Goal: Task Accomplishment & Management: Use online tool/utility

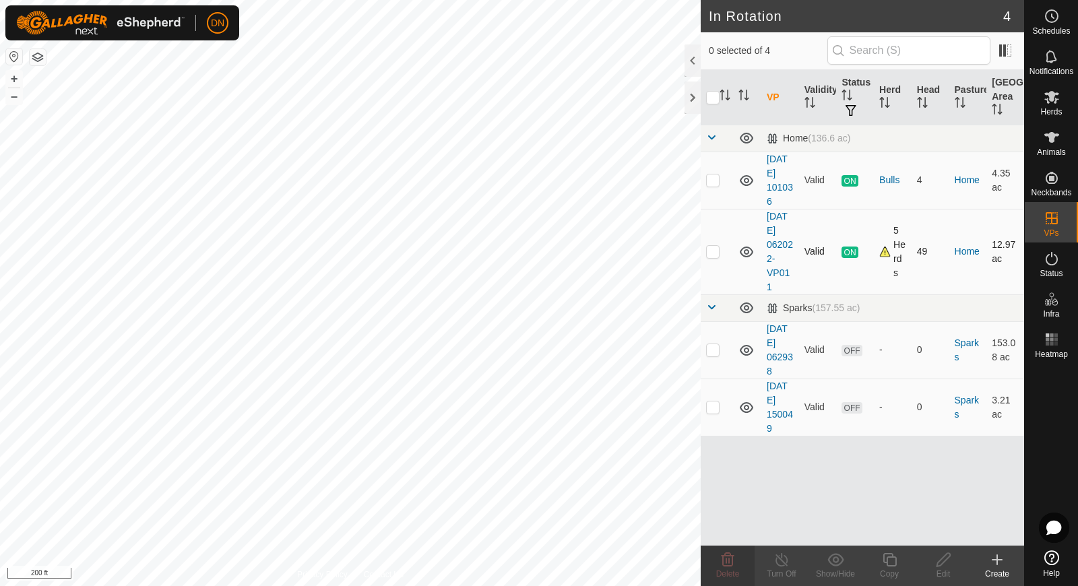
click at [715, 251] on p-checkbox at bounding box center [712, 251] width 13 height 11
checkbox input "true"
click at [890, 556] on icon at bounding box center [888, 559] width 13 height 13
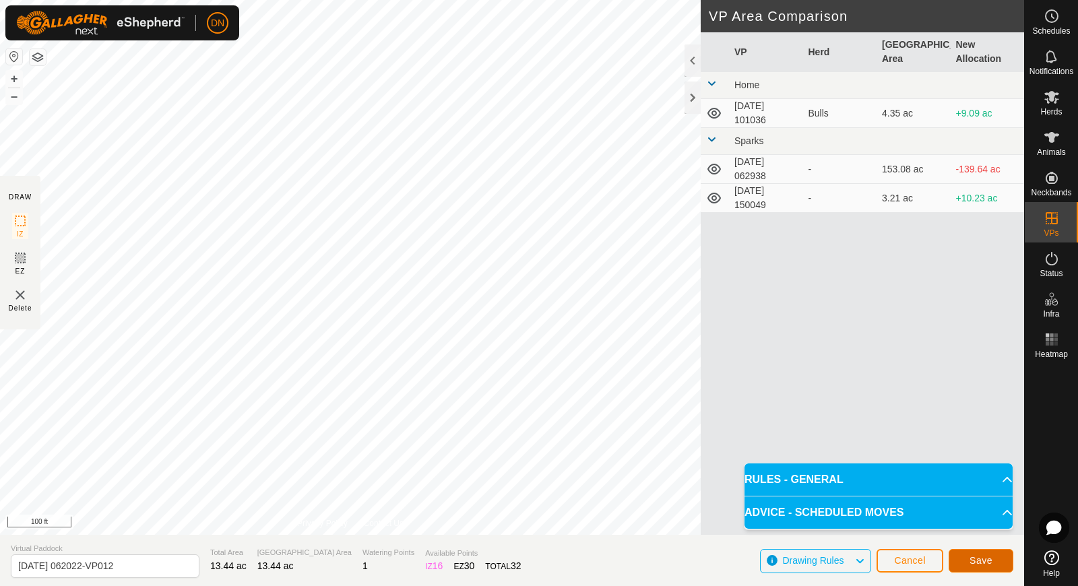
click at [982, 556] on span "Save" at bounding box center [980, 560] width 23 height 11
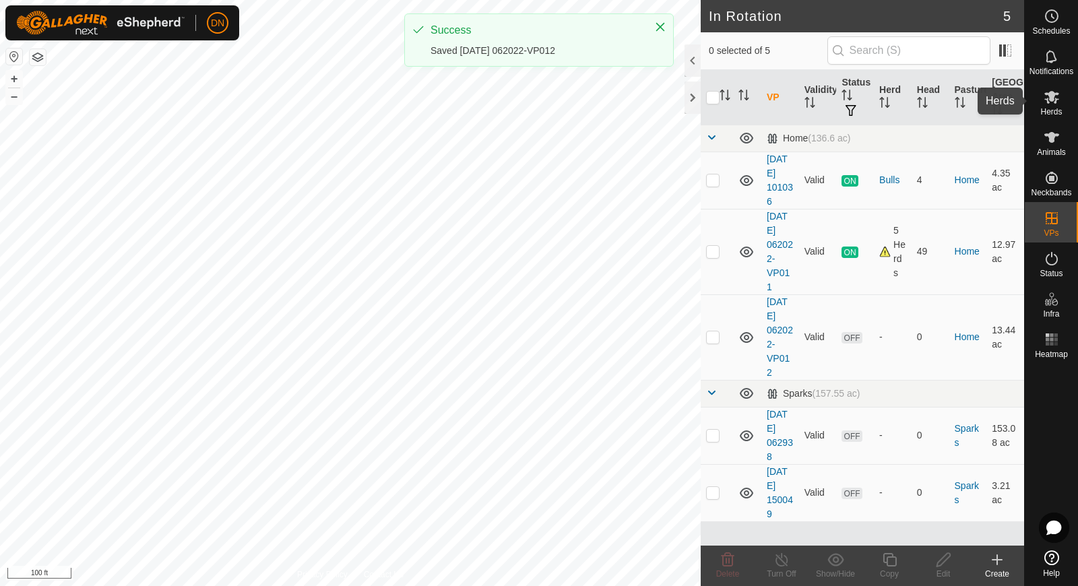
click at [1054, 99] on icon at bounding box center [1051, 97] width 16 height 16
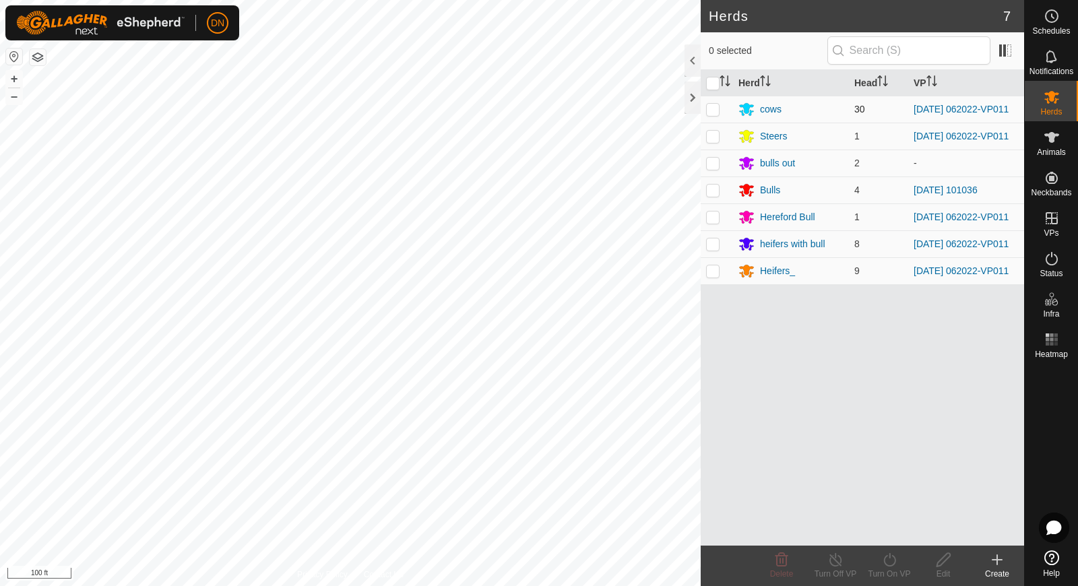
click at [707, 106] on p-checkbox at bounding box center [712, 109] width 13 height 11
checkbox input "true"
click at [708, 139] on p-checkbox at bounding box center [712, 136] width 13 height 11
checkbox input "true"
click at [712, 222] on p-checkbox at bounding box center [712, 216] width 13 height 11
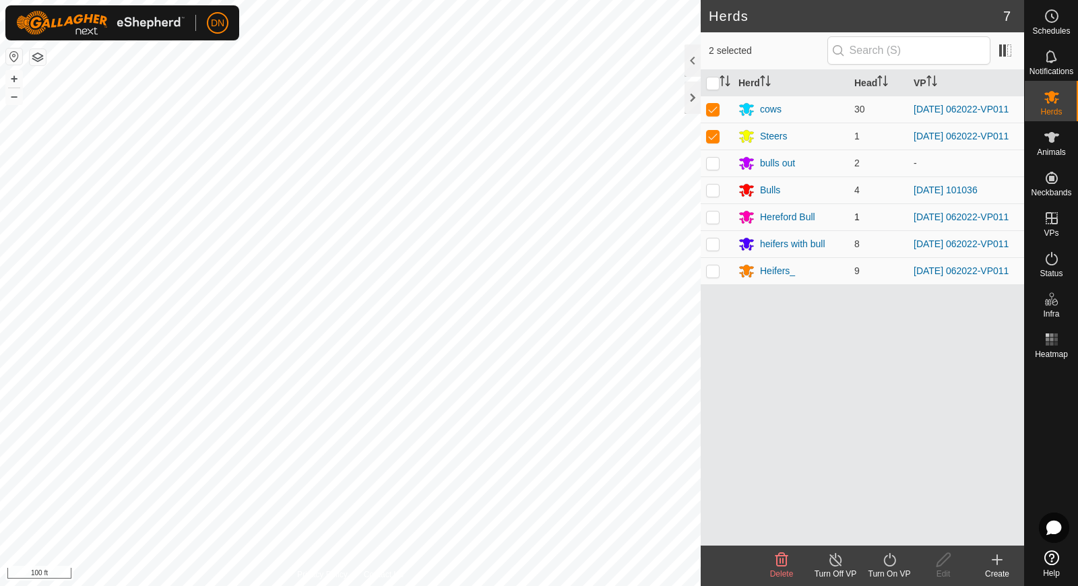
checkbox input "true"
click at [711, 257] on td at bounding box center [716, 243] width 32 height 27
checkbox input "true"
click at [711, 276] on p-tablecheckbox at bounding box center [712, 270] width 13 height 11
checkbox input "true"
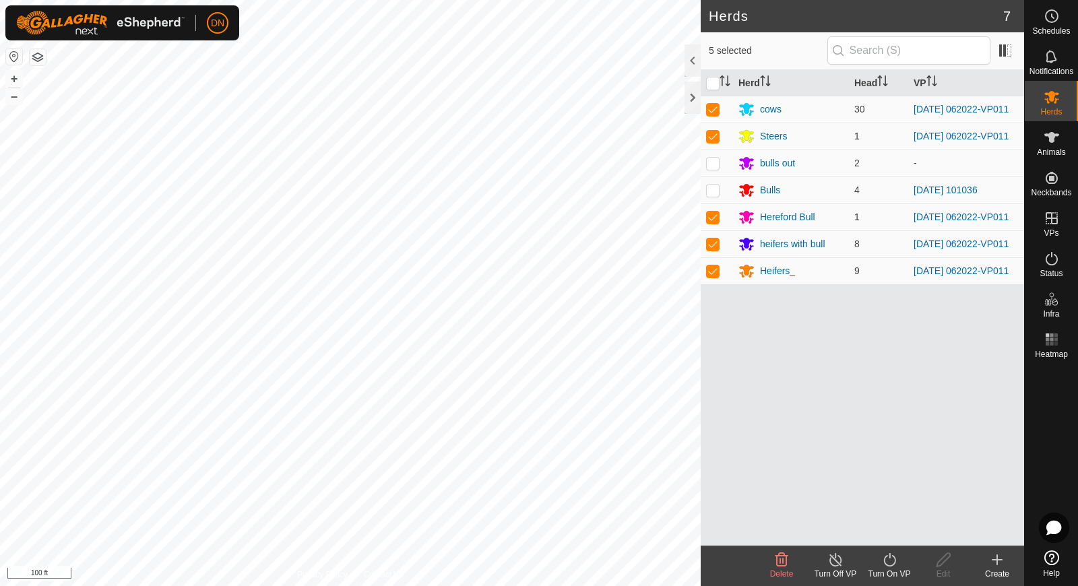
click at [888, 561] on icon at bounding box center [889, 560] width 17 height 16
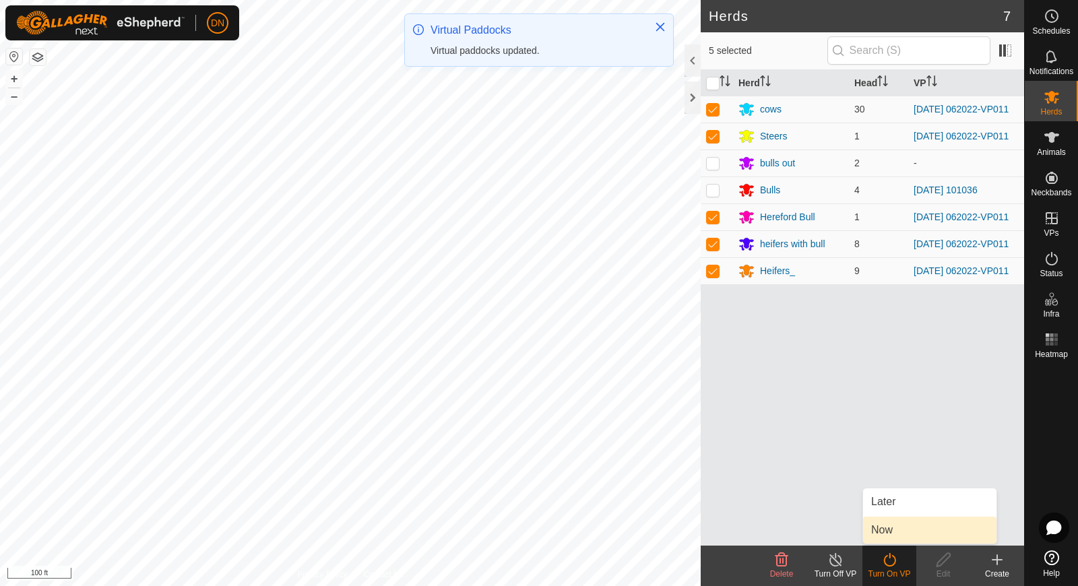
click at [906, 528] on link "Now" at bounding box center [929, 530] width 133 height 27
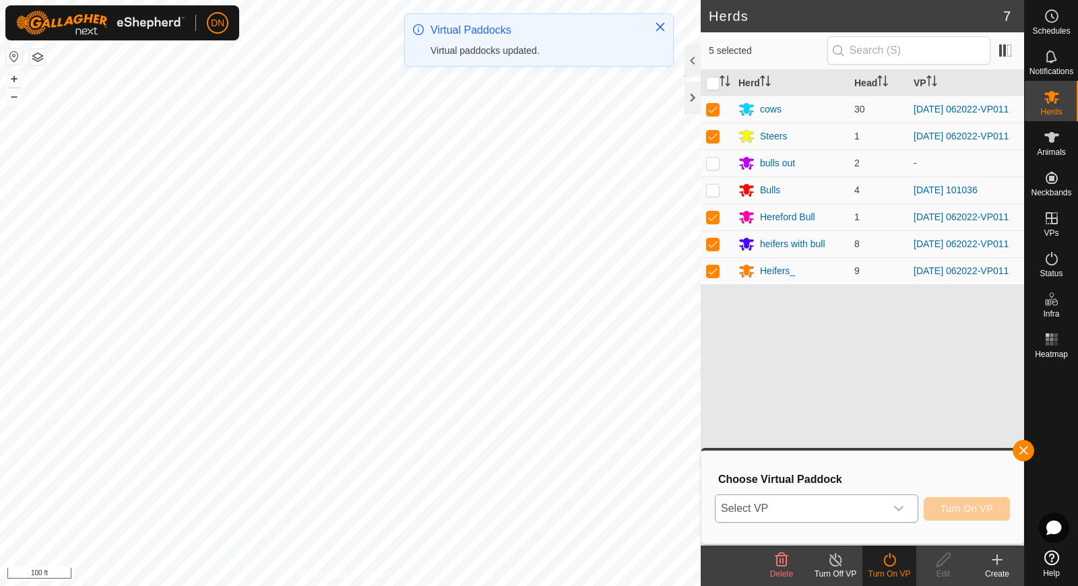
click at [910, 508] on div "dropdown trigger" at bounding box center [898, 508] width 27 height 27
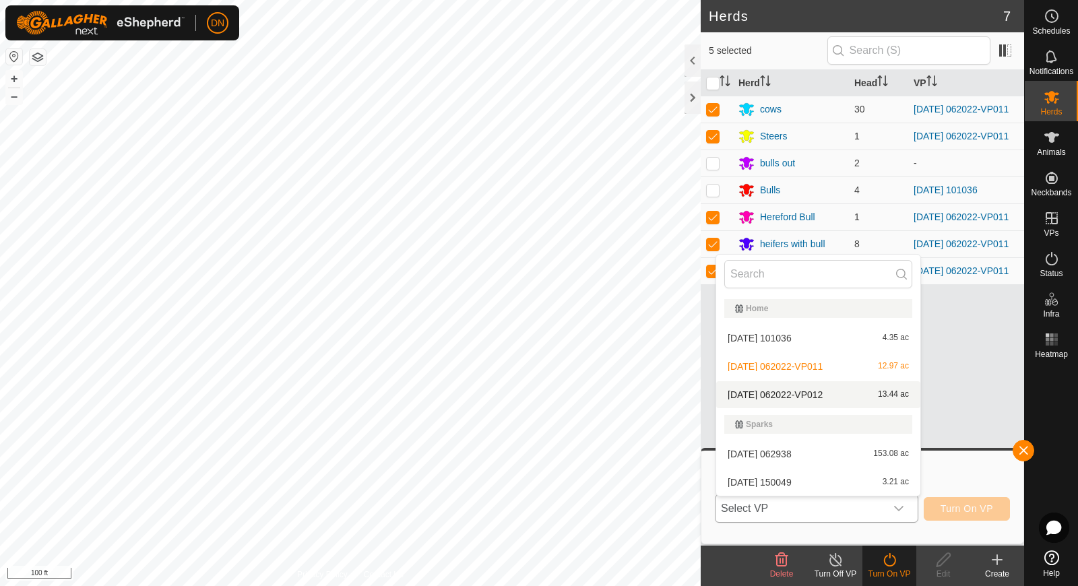
click at [857, 391] on li "[DATE] 062022-VP012 13.44 ac" at bounding box center [818, 394] width 204 height 27
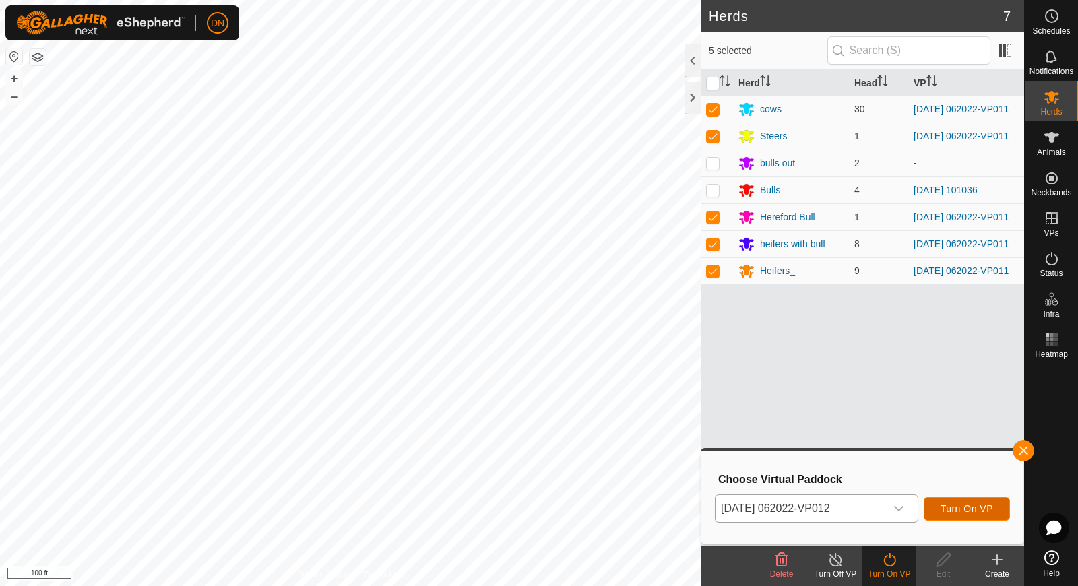
click at [984, 497] on button "Turn On VP" at bounding box center [966, 509] width 86 height 24
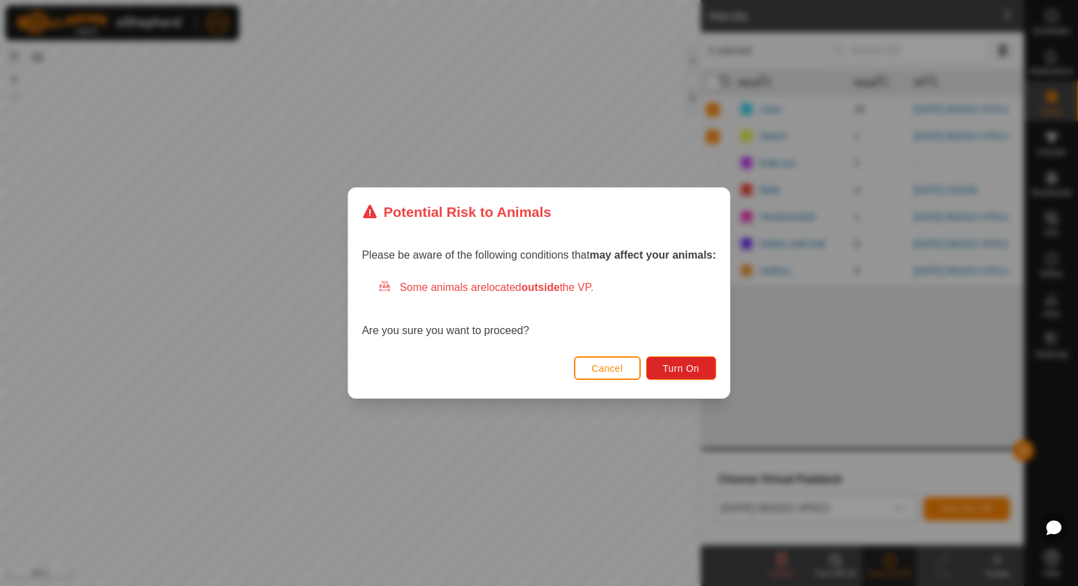
click at [696, 354] on div "Cancel Turn On" at bounding box center [538, 375] width 381 height 46
click at [670, 364] on span "Turn On" at bounding box center [681, 368] width 36 height 11
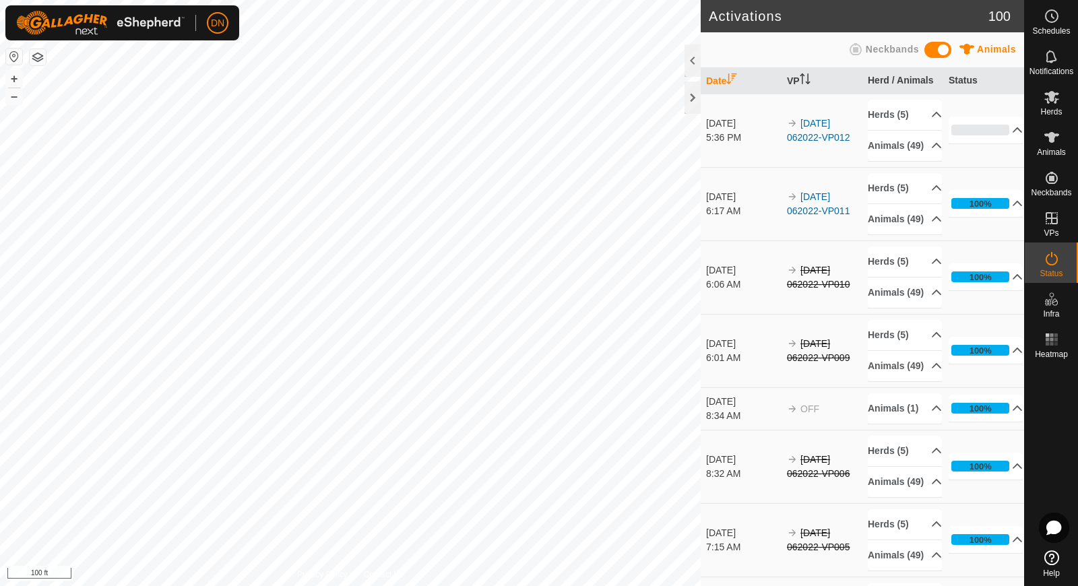
click at [808, 157] on td "[DATE] 062022-VP012" at bounding box center [821, 130] width 81 height 73
